Goal: Information Seeking & Learning: Learn about a topic

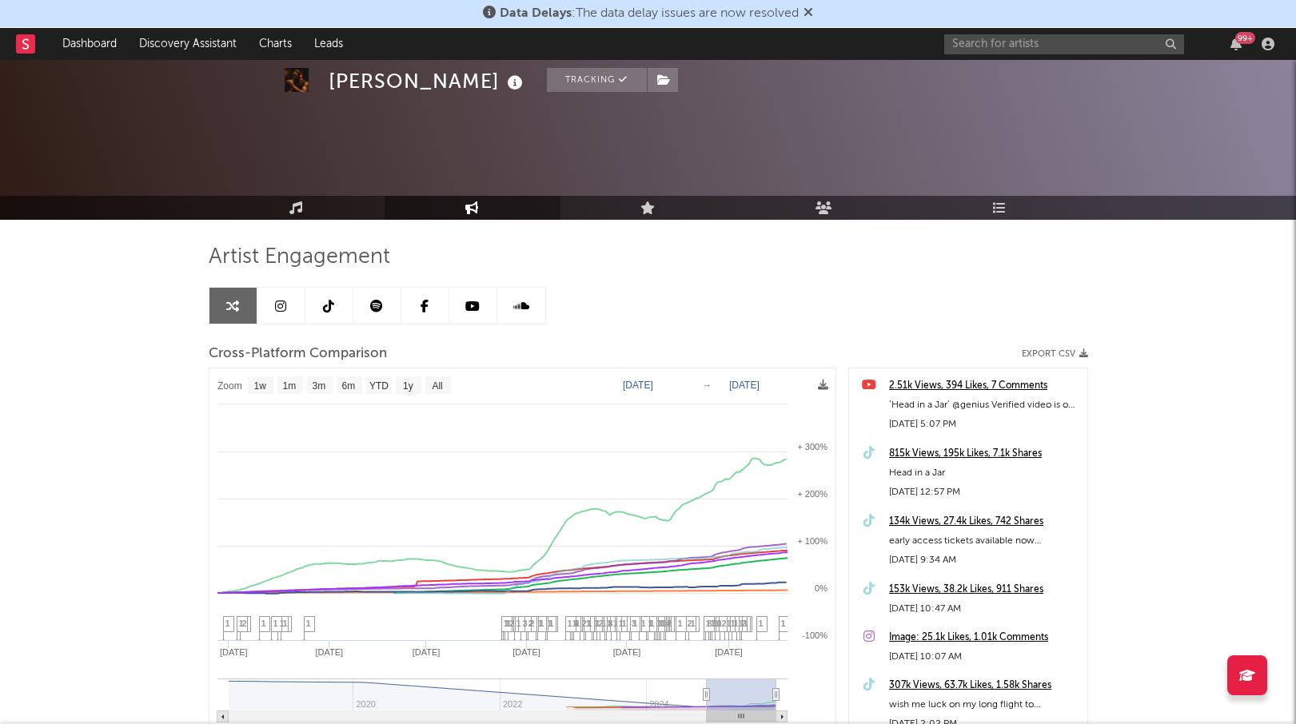
select select "1w"
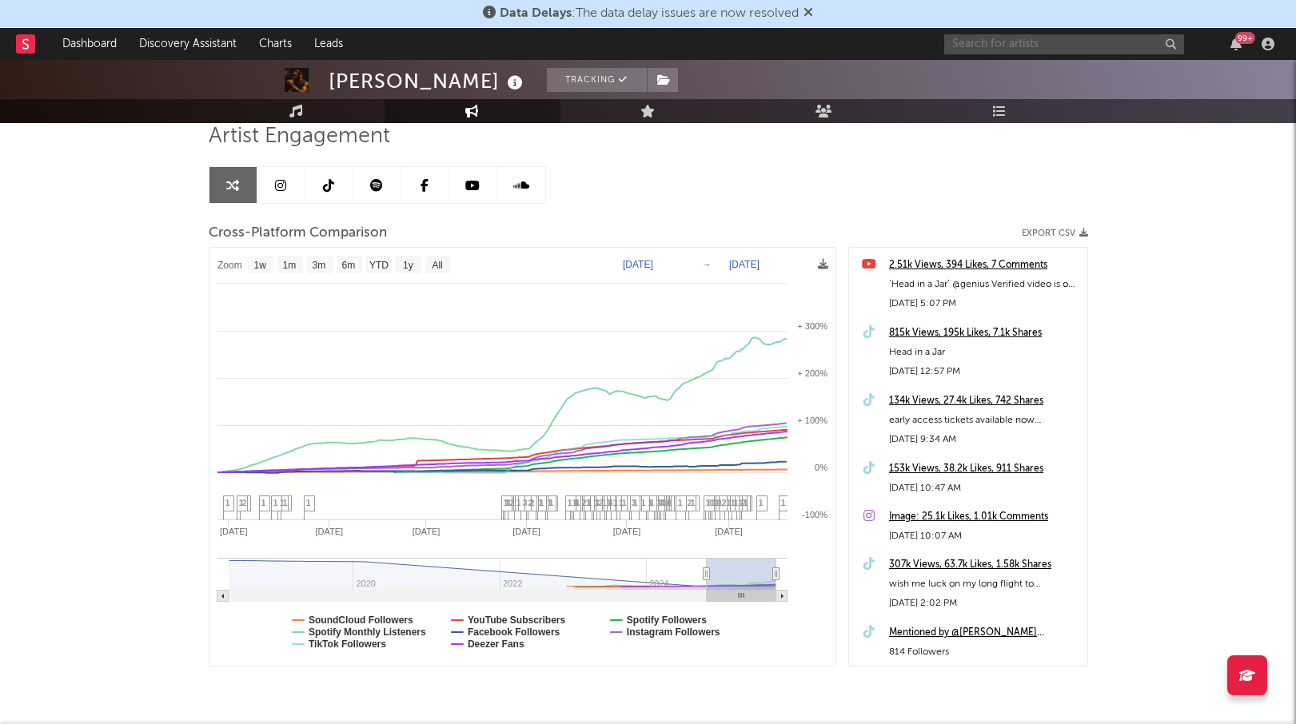
click at [1032, 48] on input "text" at bounding box center [1064, 44] width 240 height 20
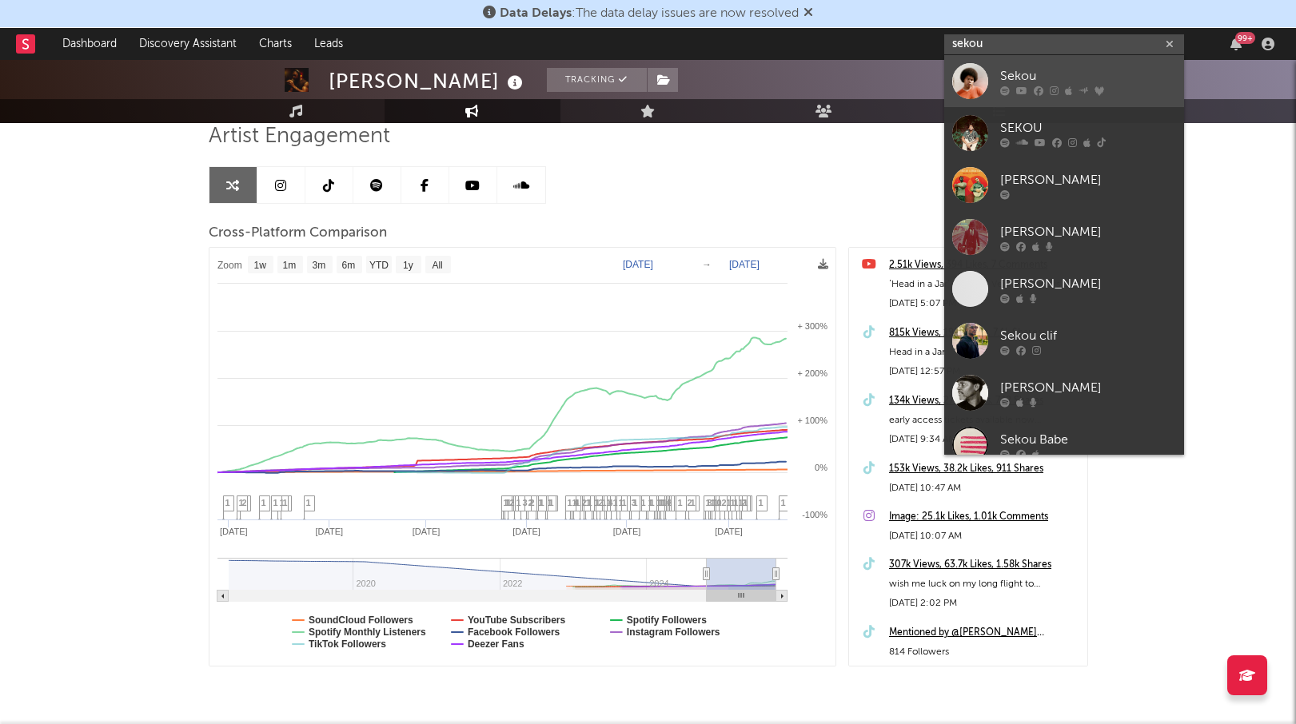
type input "sekou"
click at [1004, 76] on div "Sekou" at bounding box center [1088, 75] width 176 height 19
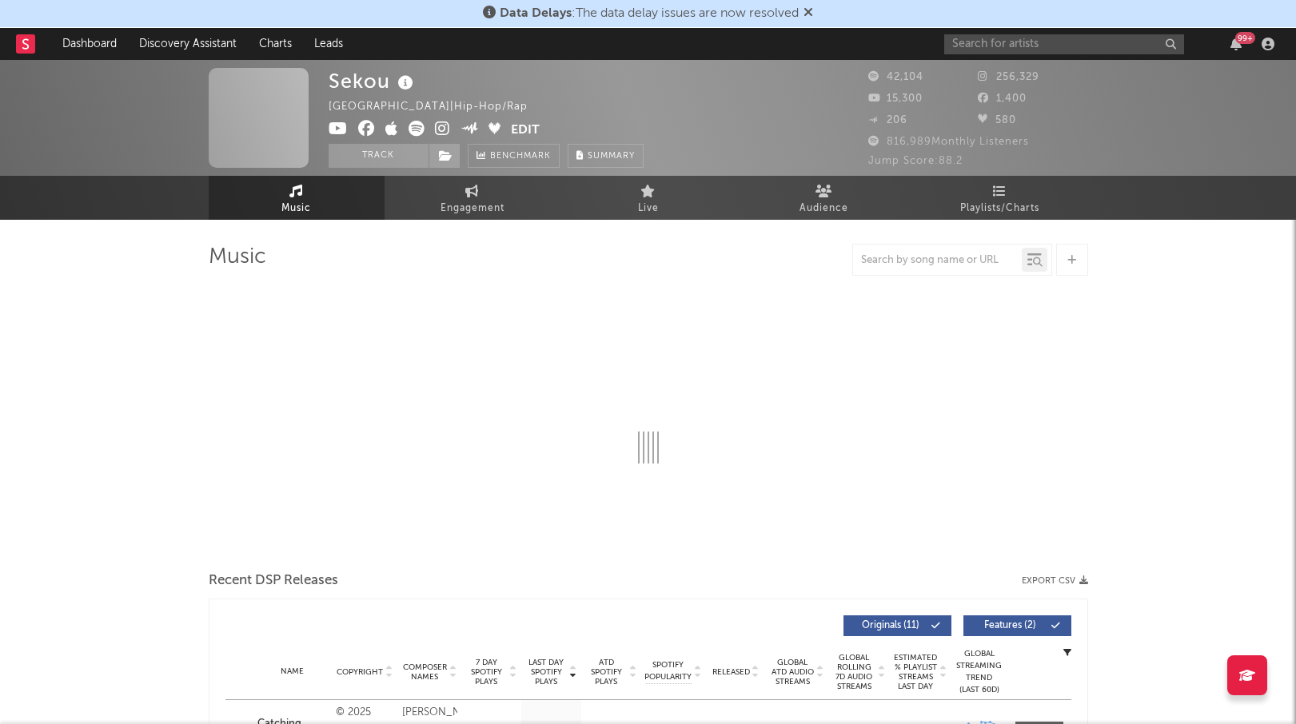
select select "6m"
